Goal: Information Seeking & Learning: Learn about a topic

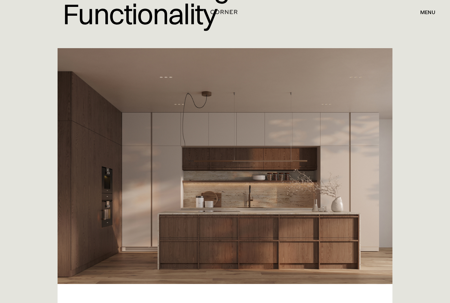
scroll to position [145, 0]
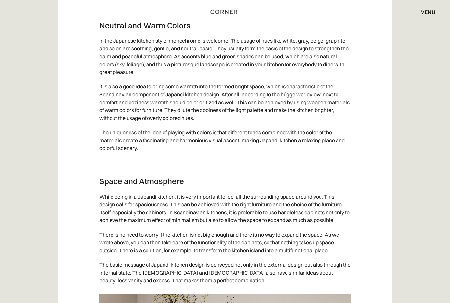
scroll to position [1717, 0]
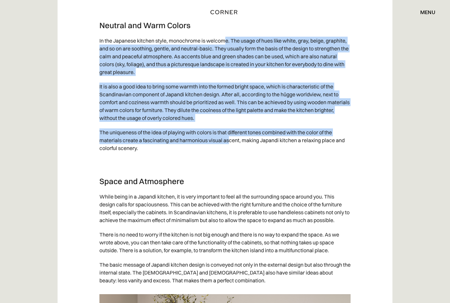
drag, startPoint x: 225, startPoint y: 49, endPoint x: 229, endPoint y: 148, distance: 99.5
click at [229, 148] on div "An increasing variety of kitchen designs are being showcased to clients due to …" at bounding box center [224, 182] width 251 height 2997
click at [229, 148] on p "The uniqueness of the idea of playing with colors is that different tones combi…" at bounding box center [224, 140] width 251 height 30
drag, startPoint x: 225, startPoint y: 145, endPoint x: 222, endPoint y: 50, distance: 95.3
click at [222, 50] on div "An increasing variety of kitchen designs are being showcased to clients due to …" at bounding box center [224, 182] width 251 height 2997
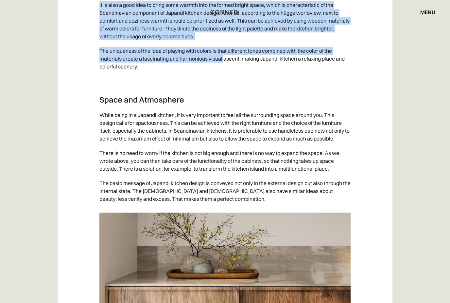
scroll to position [1798, 0]
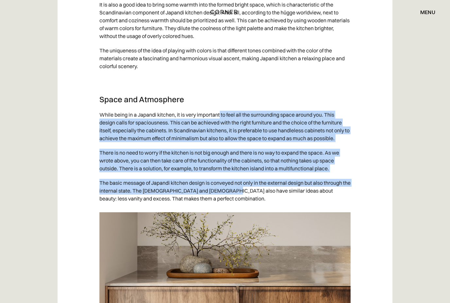
drag, startPoint x: 221, startPoint y: 118, endPoint x: 235, endPoint y: 197, distance: 80.1
click at [235, 197] on div "An increasing variety of kitchen designs are being showcased to clients due to …" at bounding box center [224, 101] width 251 height 2997
click at [235, 197] on p "The basic message of Japandi kitchen design is conveyed not only in the externa…" at bounding box center [224, 191] width 251 height 30
drag, startPoint x: 241, startPoint y: 197, endPoint x: 220, endPoint y: 122, distance: 77.1
click at [220, 122] on div "An increasing variety of kitchen designs are being showcased to clients due to …" at bounding box center [224, 101] width 251 height 2997
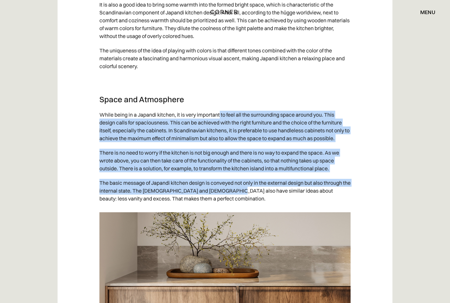
click at [220, 122] on p "While being in a Japandi kitchen, it is very important to feel all the surround…" at bounding box center [224, 127] width 251 height 38
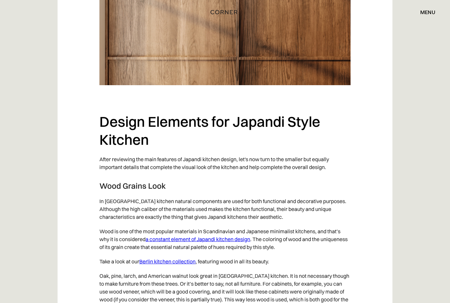
scroll to position [2105, 0]
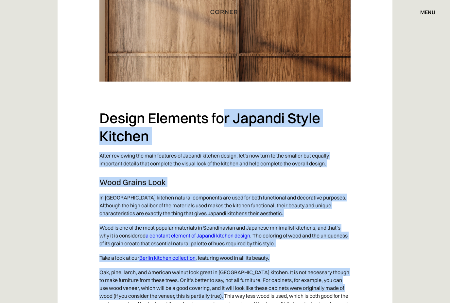
drag, startPoint x: 222, startPoint y: 126, endPoint x: 228, endPoint y: 302, distance: 176.1
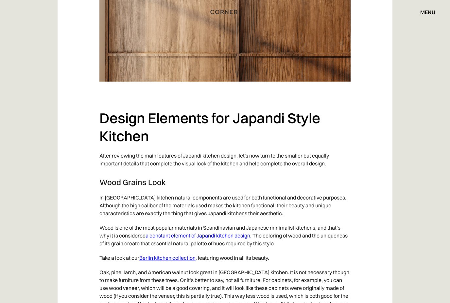
click at [226, 302] on p "Oak, pine, larch, and American walnut look great in [GEOGRAPHIC_DATA] kitchen. …" at bounding box center [224, 288] width 251 height 46
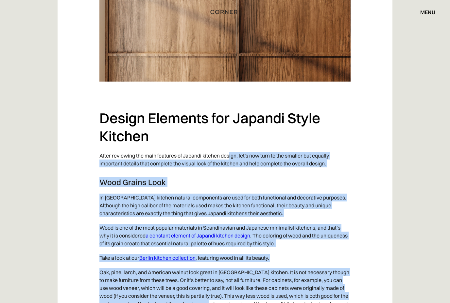
drag, startPoint x: 234, startPoint y: 308, endPoint x: 230, endPoint y: 160, distance: 148.9
click at [230, 160] on p "After reviewing the main features of Japandi kitchen design, let's now turn to …" at bounding box center [224, 160] width 251 height 22
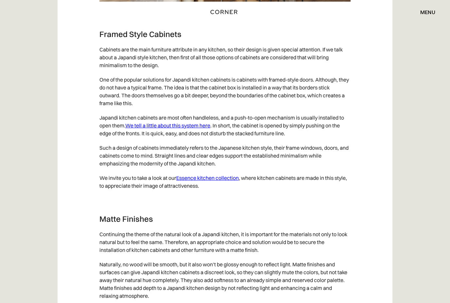
scroll to position [2592, 0]
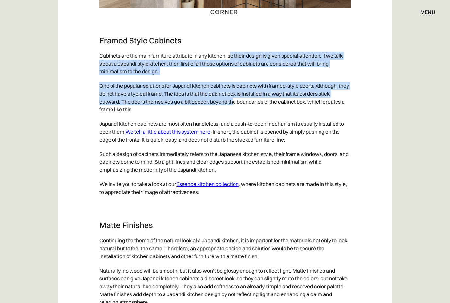
drag, startPoint x: 231, startPoint y: 68, endPoint x: 234, endPoint y: 117, distance: 49.2
click at [234, 116] on p "One of the popular solutions for Japandi kitchen cabinets is cabinets with fram…" at bounding box center [224, 98] width 251 height 38
drag, startPoint x: 234, startPoint y: 114, endPoint x: 232, endPoint y: 73, distance: 41.9
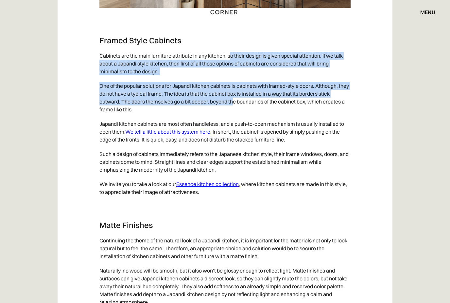
click at [232, 73] on p "Cabinets are the main furniture attribute in any kitchen, so their design is gi…" at bounding box center [224, 63] width 251 height 30
drag, startPoint x: 232, startPoint y: 73, endPoint x: 232, endPoint y: 118, distance: 45.5
click at [232, 116] on p "One of the popular solutions for Japandi kitchen cabinets is cabinets with fram…" at bounding box center [224, 98] width 251 height 38
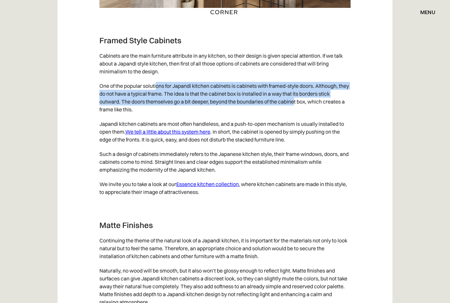
drag, startPoint x: 158, startPoint y: 98, endPoint x: 297, endPoint y: 115, distance: 140.8
click at [297, 115] on p "One of the popular solutions for Japandi kitchen cabinets is cabinets with fram…" at bounding box center [224, 98] width 251 height 38
drag, startPoint x: 294, startPoint y: 115, endPoint x: 205, endPoint y: 97, distance: 90.5
click at [205, 97] on p "One of the popular solutions for Japandi kitchen cabinets is cabinets with fram…" at bounding box center [224, 98] width 251 height 38
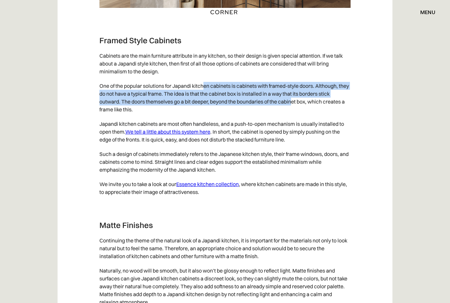
click at [205, 97] on p "One of the popular solutions for Japandi kitchen cabinets is cabinets with fram…" at bounding box center [224, 98] width 251 height 38
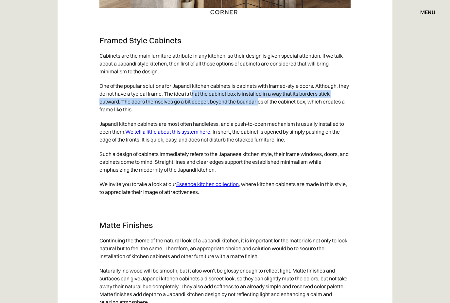
drag, startPoint x: 204, startPoint y: 104, endPoint x: 260, endPoint y: 115, distance: 56.7
click at [260, 115] on p "One of the popular solutions for Japandi kitchen cabinets is cabinets with fram…" at bounding box center [224, 98] width 251 height 38
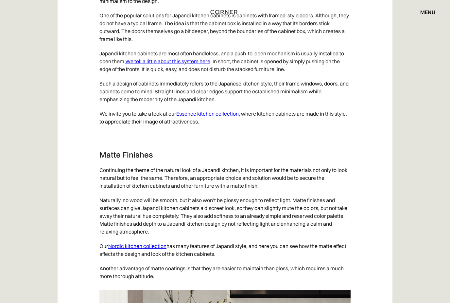
scroll to position [2662, 0]
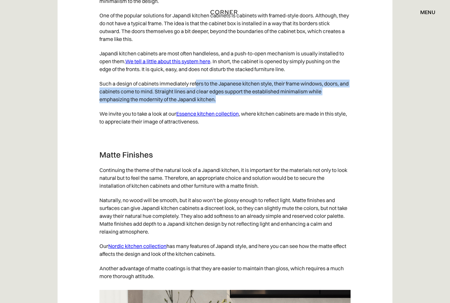
drag, startPoint x: 197, startPoint y: 97, endPoint x: 241, endPoint y: 117, distance: 48.2
click at [241, 106] on p "Such a design of cabinets immediately refers to the Japanese kitchen style, the…" at bounding box center [224, 91] width 251 height 30
drag, startPoint x: 248, startPoint y: 113, endPoint x: 241, endPoint y: 98, distance: 15.7
click at [241, 98] on p "Such a design of cabinets immediately refers to the Japanese kitchen style, the…" at bounding box center [224, 91] width 251 height 30
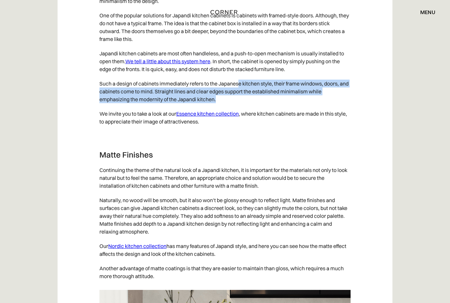
click at [241, 98] on p "Such a design of cabinets immediately refers to the Japanese kitchen style, the…" at bounding box center [224, 91] width 251 height 30
drag, startPoint x: 239, startPoint y: 98, endPoint x: 238, endPoint y: 117, distance: 19.3
click at [238, 106] on p "Such a design of cabinets immediately refers to the Japanese kitchen style, the…" at bounding box center [224, 91] width 251 height 30
drag, startPoint x: 239, startPoint y: 115, endPoint x: 232, endPoint y: 97, distance: 19.3
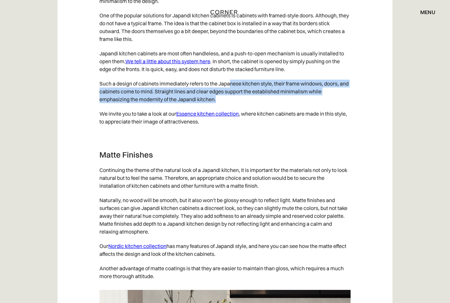
click at [232, 97] on p "Such a design of cabinets immediately refers to the Japanese kitchen style, the…" at bounding box center [224, 91] width 251 height 30
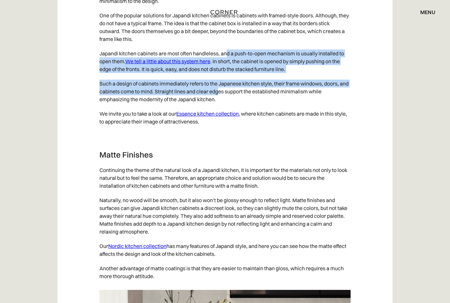
drag, startPoint x: 229, startPoint y: 68, endPoint x: 228, endPoint y: 106, distance: 38.3
click at [228, 106] on p "Such a design of cabinets immediately refers to the Japanese kitchen style, the…" at bounding box center [224, 91] width 251 height 30
drag, startPoint x: 226, startPoint y: 105, endPoint x: 225, endPoint y: 66, distance: 38.3
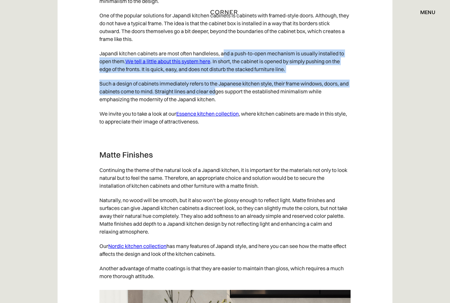
click at [225, 67] on p "Japandi kitchen cabinets are most often handleless, and a push-to-open mechanis…" at bounding box center [224, 61] width 251 height 30
drag, startPoint x: 223, startPoint y: 66, endPoint x: 224, endPoint y: 105, distance: 38.9
click at [224, 105] on p "Such a design of cabinets immediately refers to the Japanese kitchen style, the…" at bounding box center [224, 91] width 251 height 30
drag, startPoint x: 224, startPoint y: 105, endPoint x: 223, endPoint y: 66, distance: 38.3
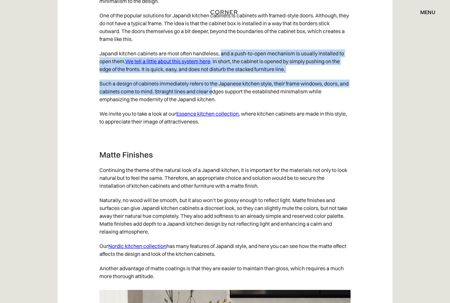
click at [223, 66] on p "Japandi kitchen cabinets are most often handleless, and a push-to-open mechanis…" at bounding box center [224, 61] width 251 height 30
drag, startPoint x: 223, startPoint y: 67, endPoint x: 223, endPoint y: 104, distance: 37.0
click at [223, 104] on p "Such a design of cabinets immediately refers to the Japanese kitchen style, the…" at bounding box center [224, 91] width 251 height 30
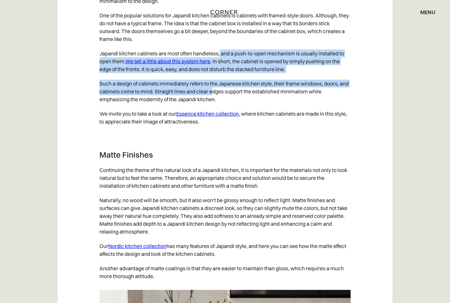
drag, startPoint x: 223, startPoint y: 105, endPoint x: 221, endPoint y: 66, distance: 38.7
click at [221, 66] on p "Japandi kitchen cabinets are most often handleless, and a push-to-open mechanis…" at bounding box center [224, 61] width 251 height 30
drag, startPoint x: 226, startPoint y: 66, endPoint x: 224, endPoint y: 105, distance: 39.0
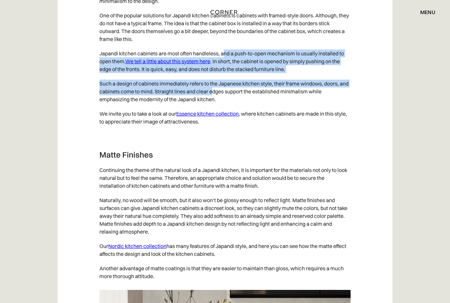
click at [224, 105] on p "Such a design of cabinets immediately refers to the Japanese kitchen style, the…" at bounding box center [224, 91] width 251 height 30
drag, startPoint x: 224, startPoint y: 105, endPoint x: 222, endPoint y: 67, distance: 37.3
click at [222, 67] on p "Japandi kitchen cabinets are most often handleless, and a push-to-open mechanis…" at bounding box center [224, 61] width 251 height 30
drag, startPoint x: 224, startPoint y: 66, endPoint x: 224, endPoint y: 104, distance: 37.9
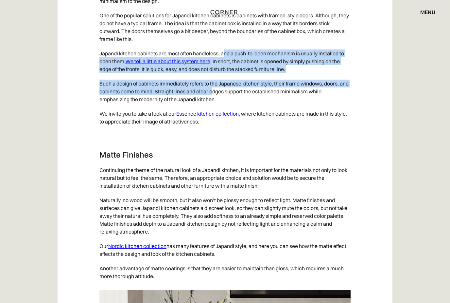
click at [224, 104] on p "Such a design of cabinets immediately refers to the Japanese kitchen style, the…" at bounding box center [224, 91] width 251 height 30
drag, startPoint x: 224, startPoint y: 104, endPoint x: 227, endPoint y: 68, distance: 36.8
click at [227, 68] on p "Japandi kitchen cabinets are most often handleless, and a push-to-open mechanis…" at bounding box center [224, 61] width 251 height 30
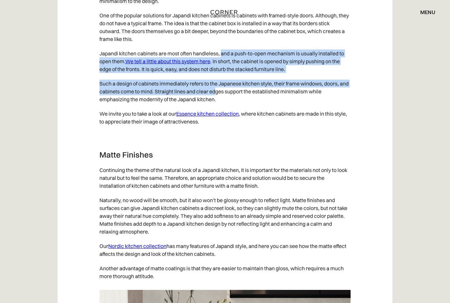
drag, startPoint x: 223, startPoint y: 69, endPoint x: 225, endPoint y: 108, distance: 38.6
click at [225, 104] on p "Such a design of cabinets immediately refers to the Japanese kitchen style, the…" at bounding box center [224, 91] width 251 height 30
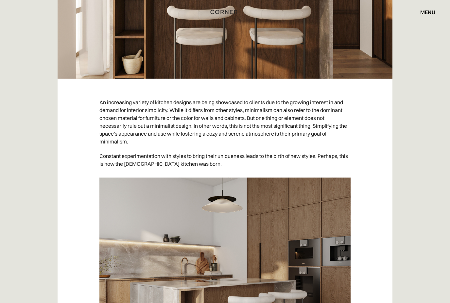
scroll to position [522, 0]
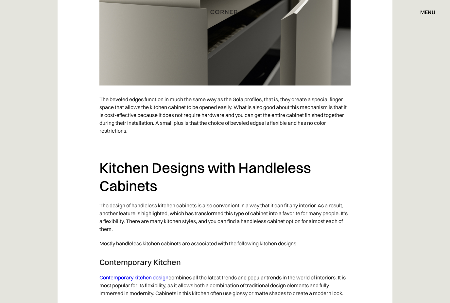
scroll to position [3044, 0]
